Goal: Communication & Community: Answer question/provide support

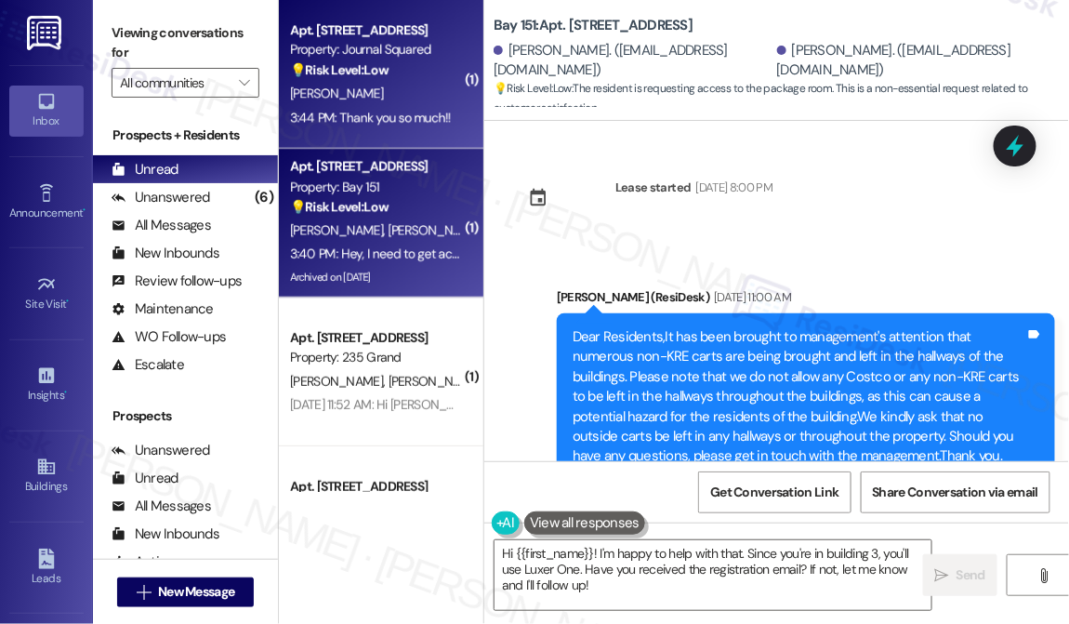
scroll to position [45651, 0]
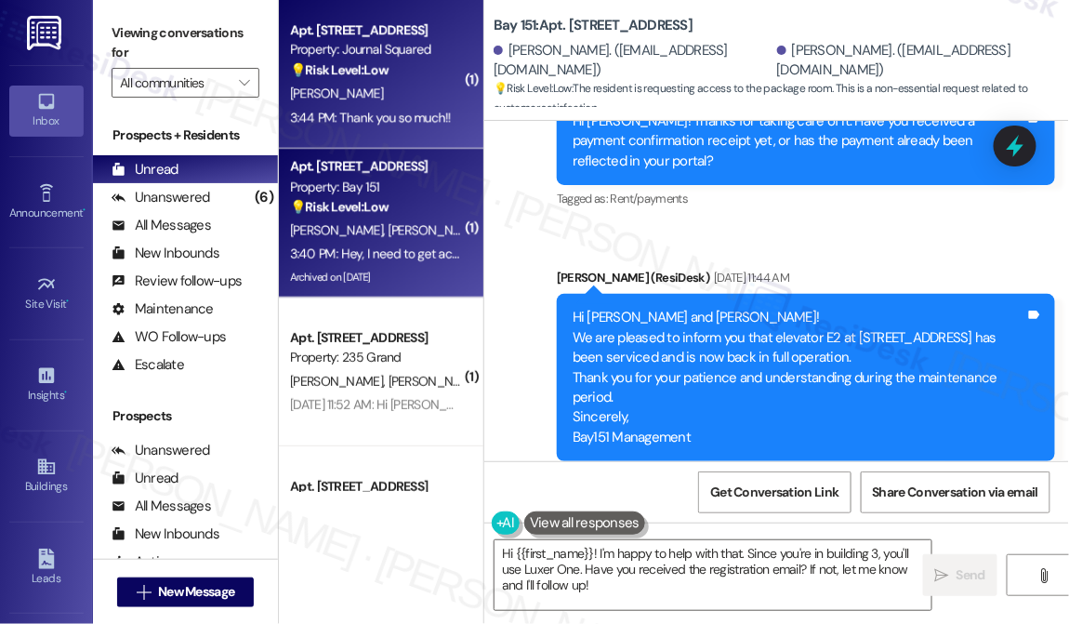
click at [389, 86] on div "[PERSON_NAME]" at bounding box center [376, 93] width 176 height 23
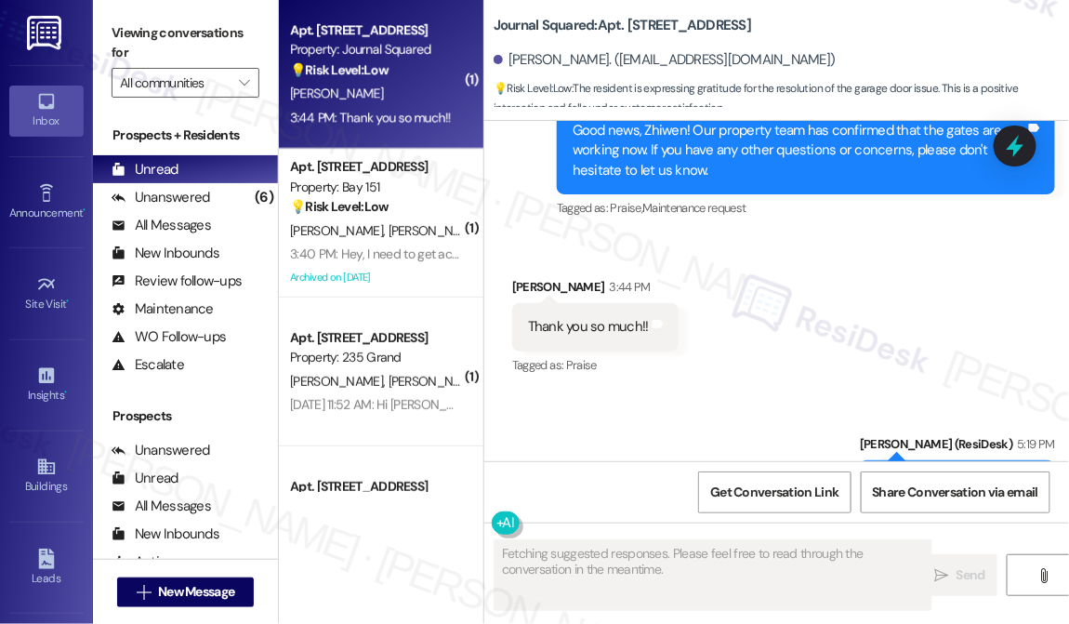
scroll to position [3307, 0]
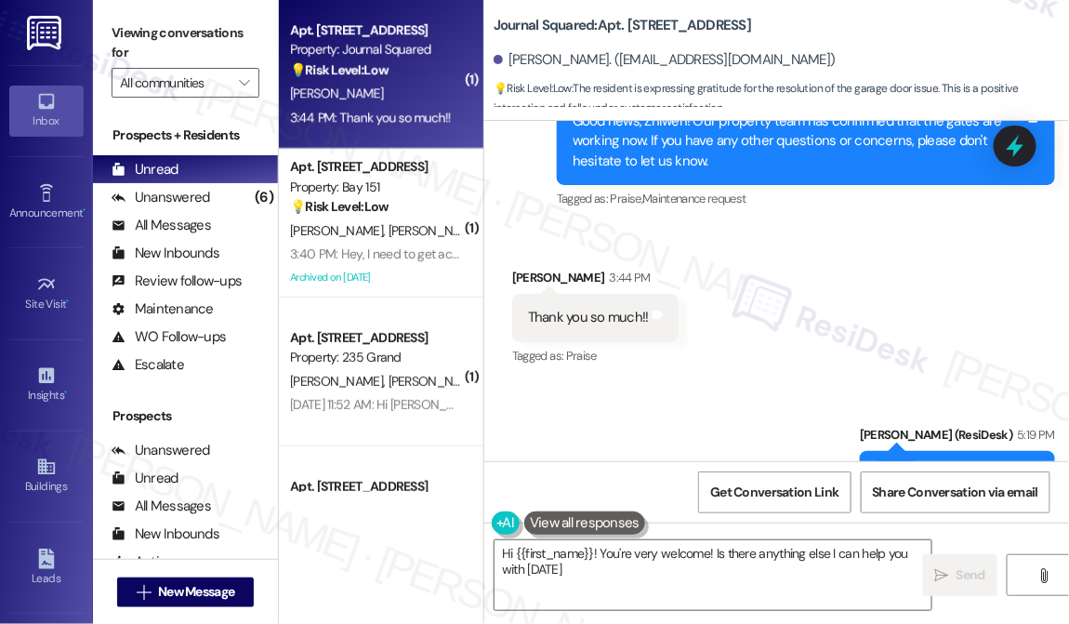
type textarea "Hi {{first_name}}! You're very welcome! Is there anything else I can help you w…"
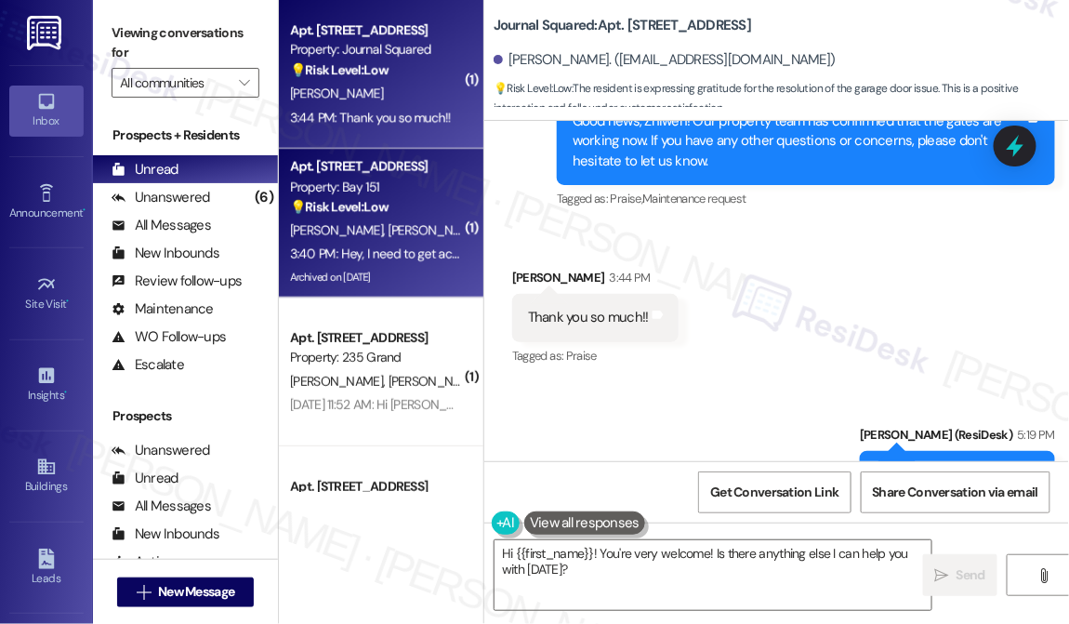
click at [396, 255] on div "3:40 PM: Hey, I need to get access to my packages in the packages room. 3:40 PM…" at bounding box center [490, 253] width 400 height 17
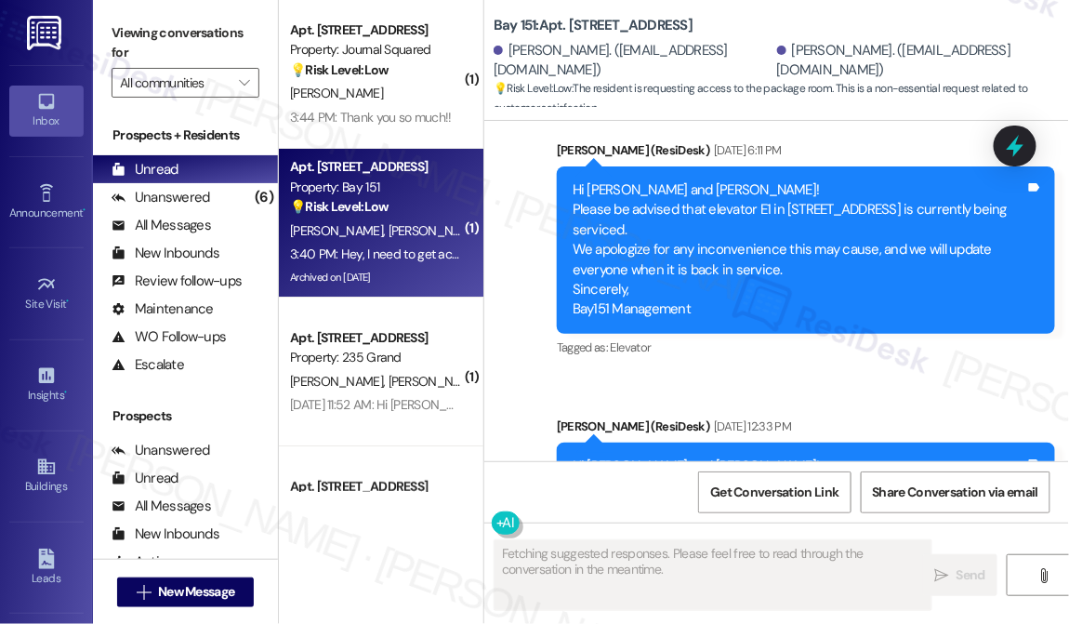
scroll to position [47528, 0]
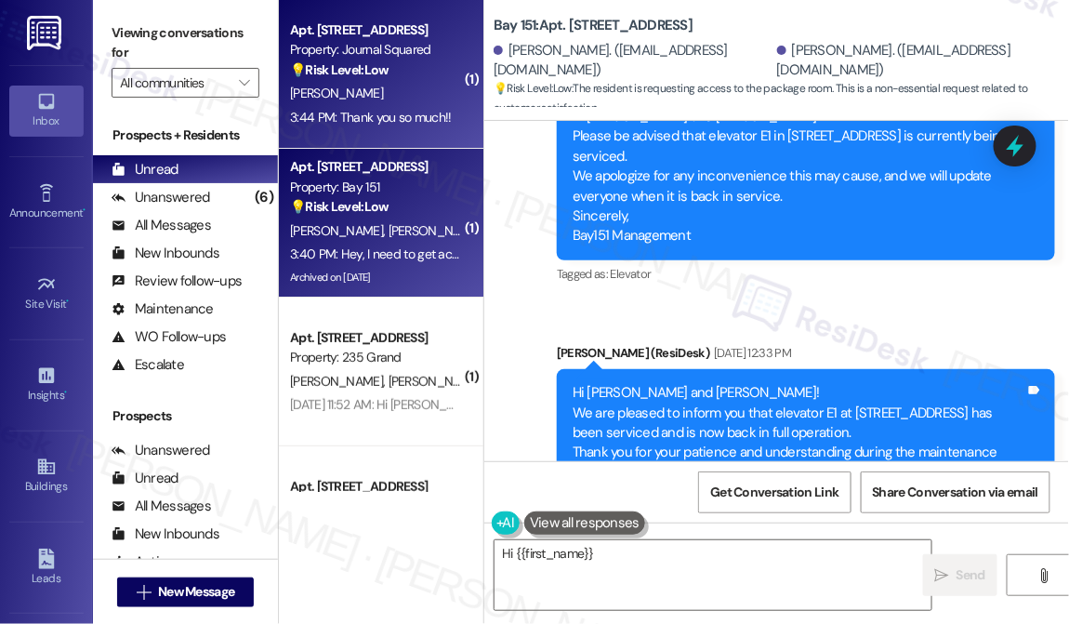
type textarea "Hi {{first_name}}, I"
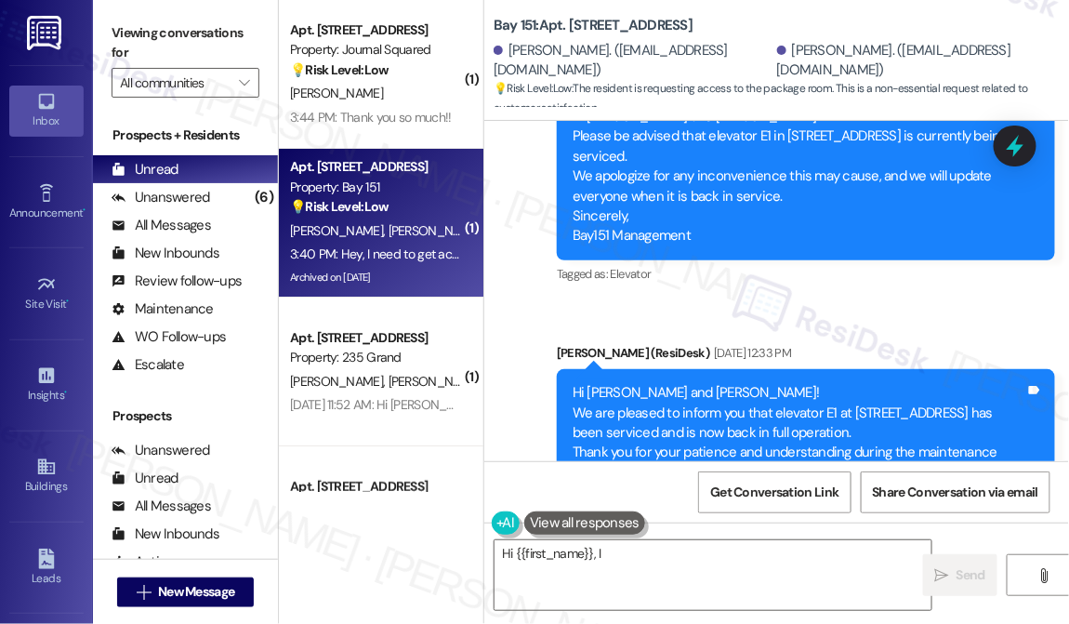
click at [399, 112] on div "3:44 PM: Thank you so much!! 3:44 PM: Thank you so much!!" at bounding box center [370, 117] width 161 height 17
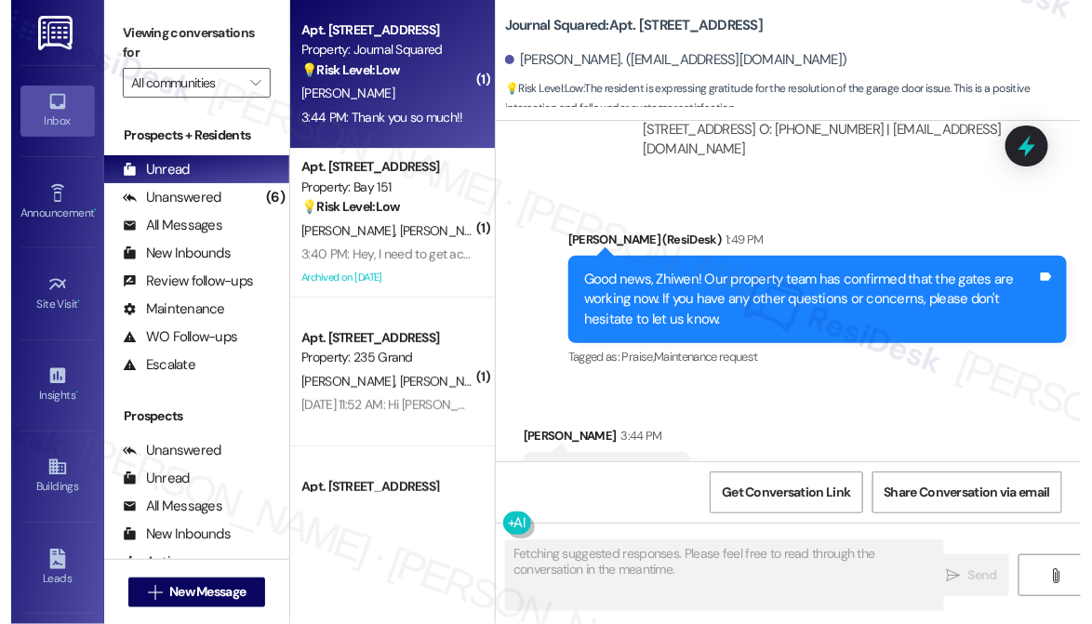
scroll to position [3307, 0]
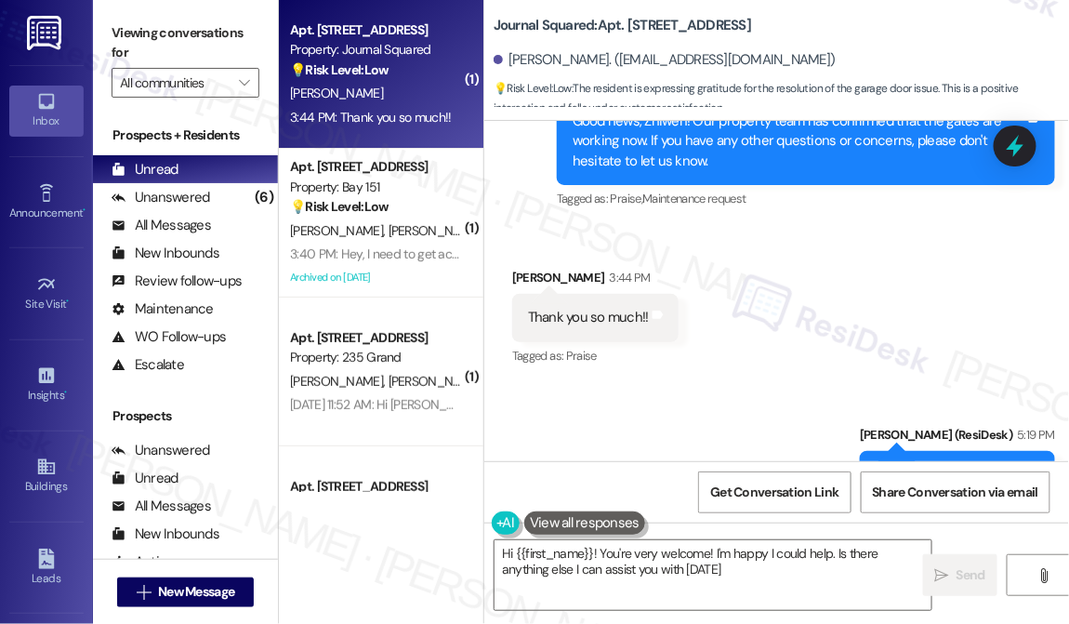
type textarea "Hi {{first_name}}! You're very welcome! I'm happy I could help. Is there anythi…"
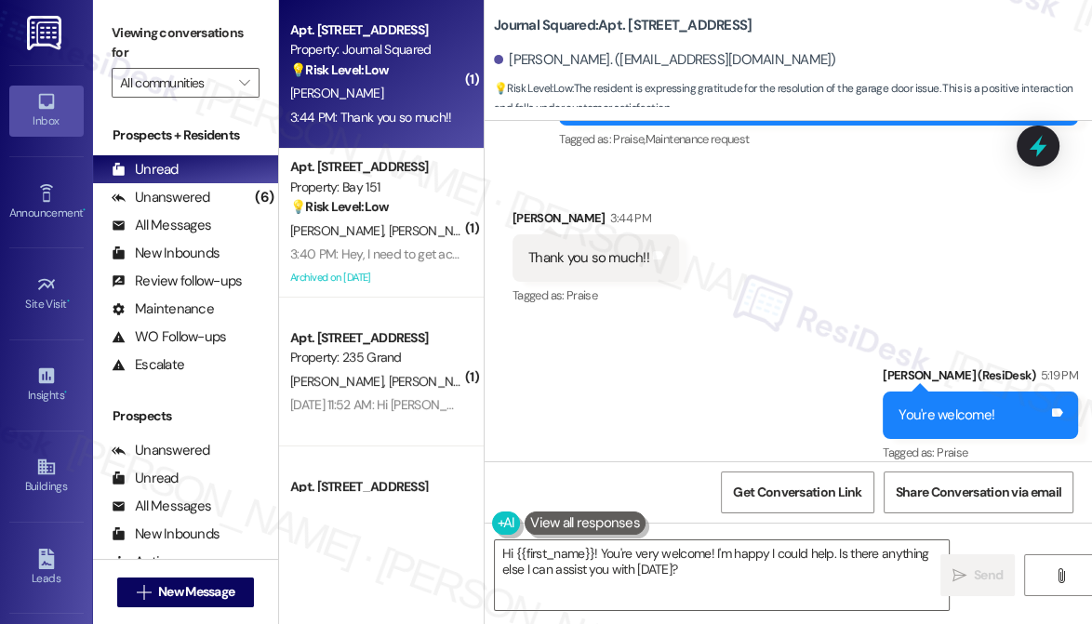
scroll to position [3267, 0]
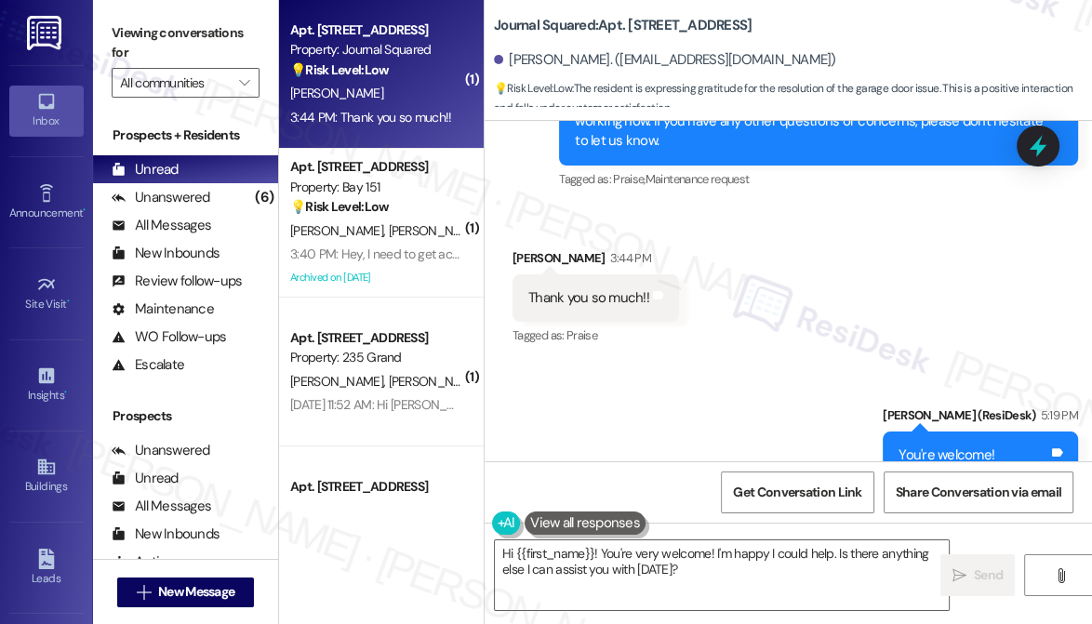
click at [106, 33] on div "Viewing conversations for All communities " at bounding box center [185, 58] width 185 height 116
